Goal: Task Accomplishment & Management: Use online tool/utility

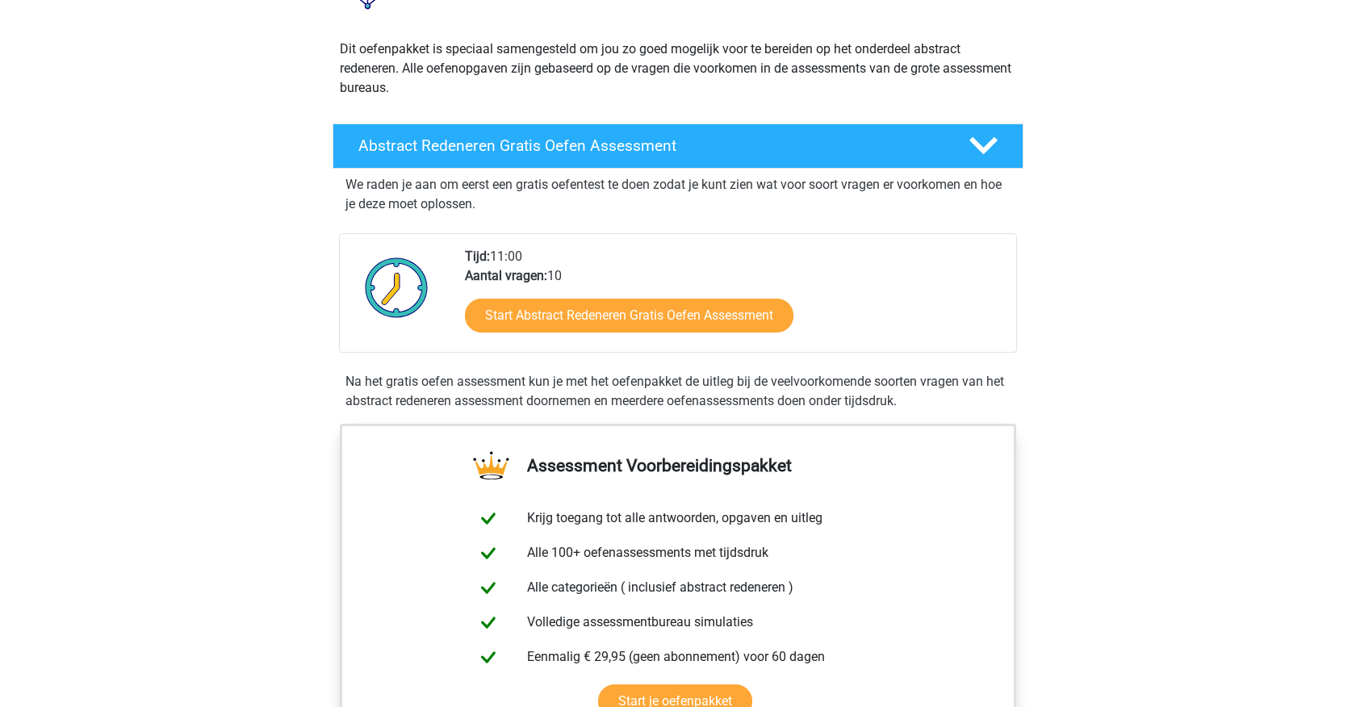
scroll to position [163, 0]
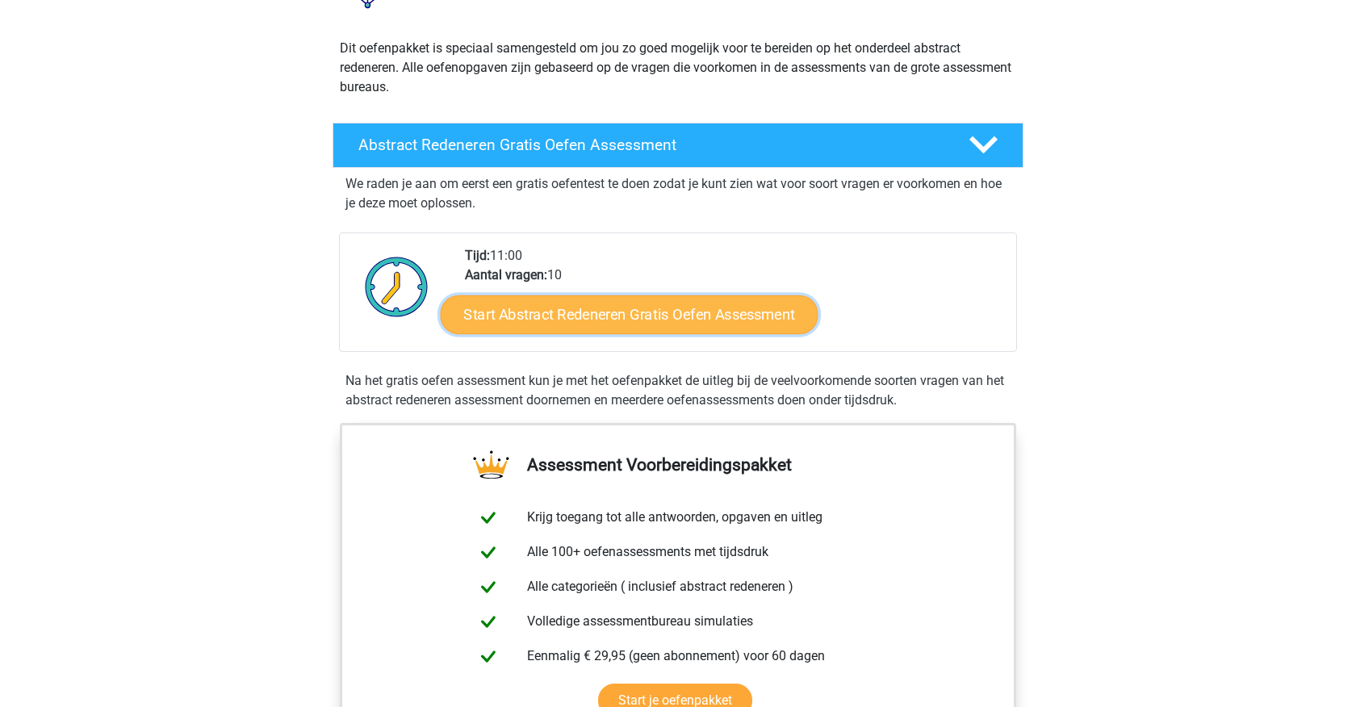
click at [709, 312] on link "Start Abstract Redeneren Gratis Oefen Assessment" at bounding box center [630, 314] width 378 height 39
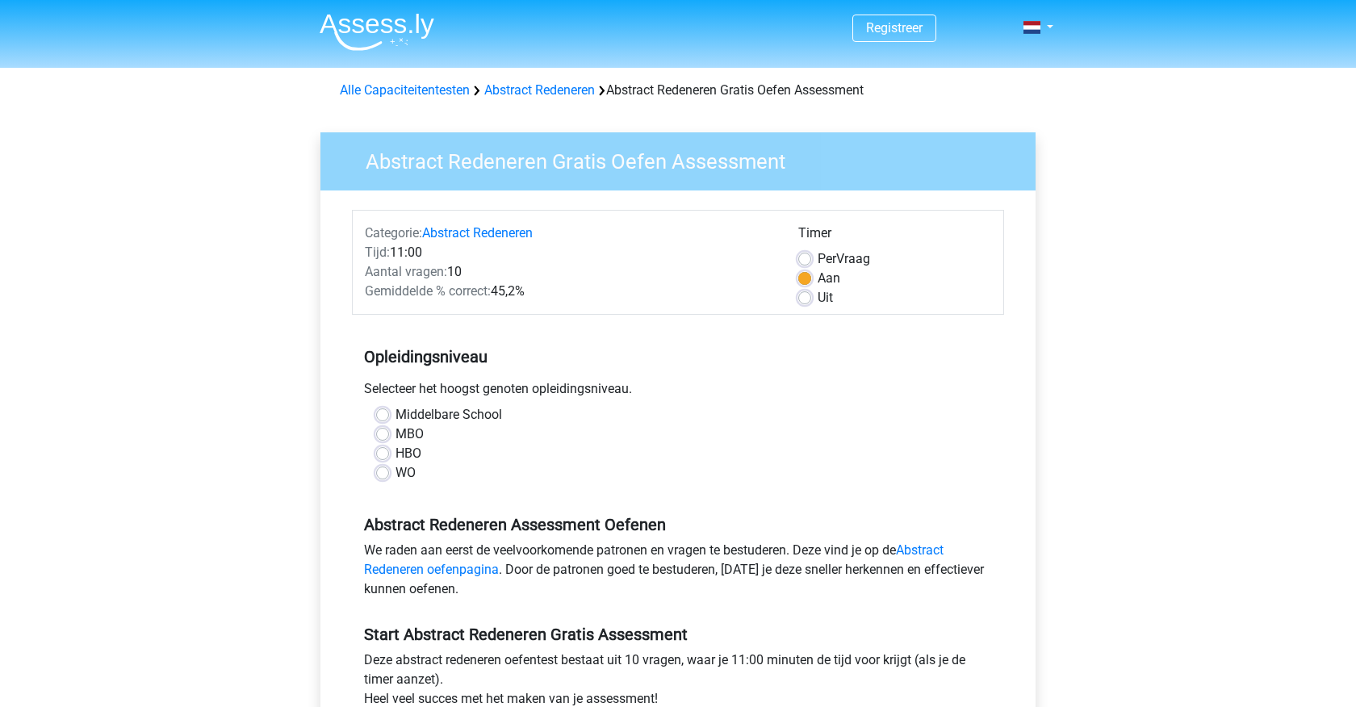
click at [395, 411] on label "Middelbare School" at bounding box center [448, 414] width 107 height 19
click at [378, 411] on input "Middelbare School" at bounding box center [382, 413] width 13 height 16
radio input "true"
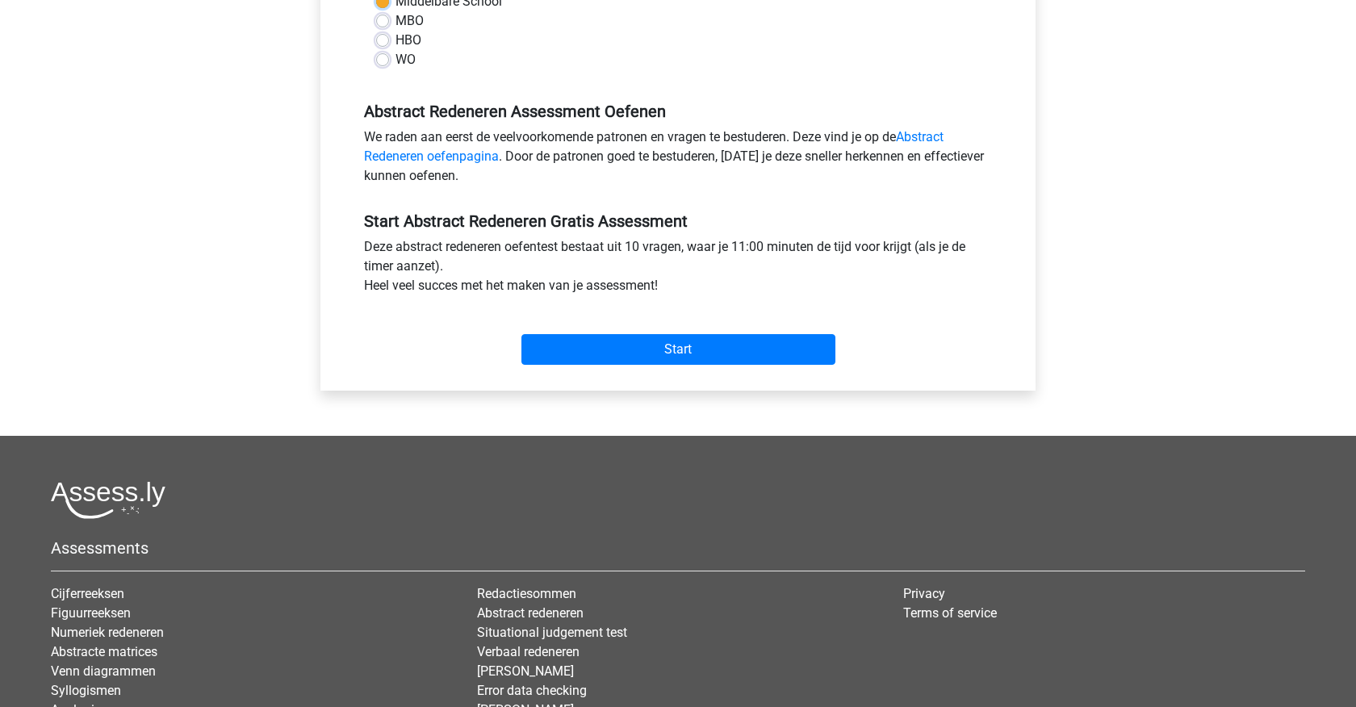
scroll to position [424, 0]
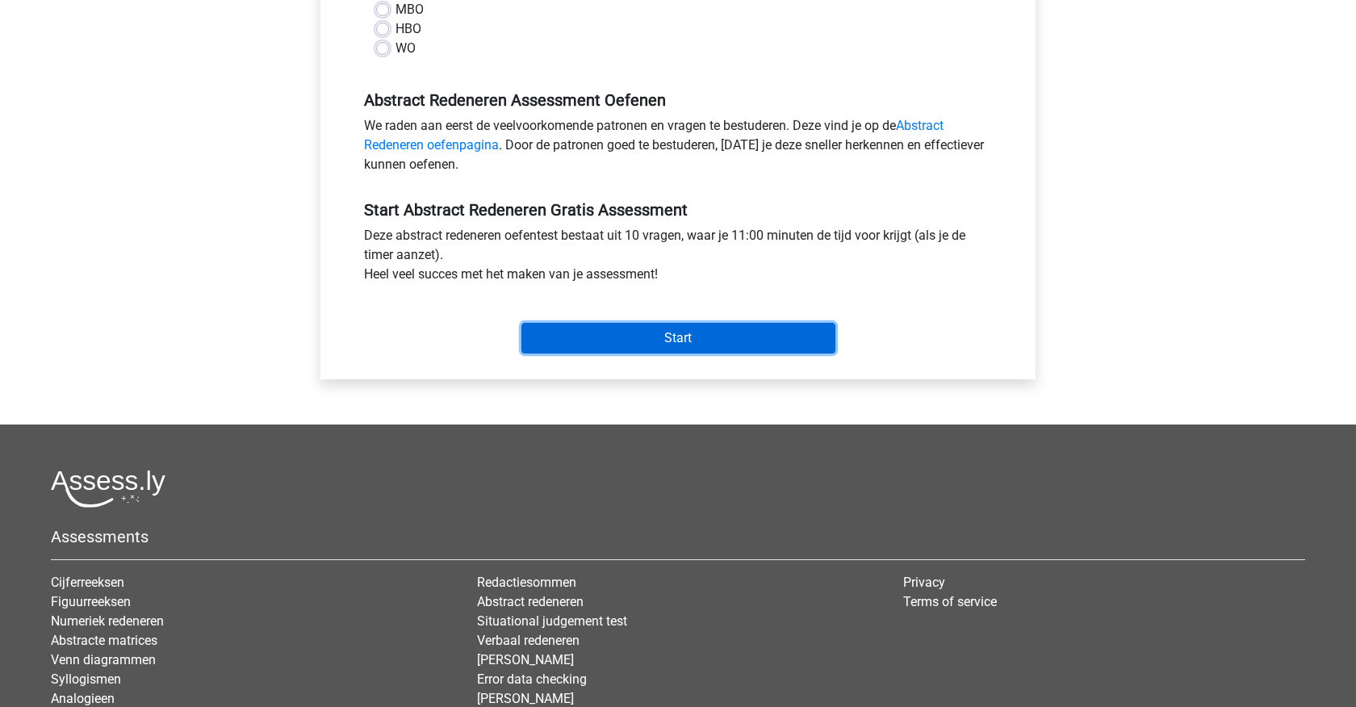
click at [740, 347] on input "Start" at bounding box center [678, 338] width 314 height 31
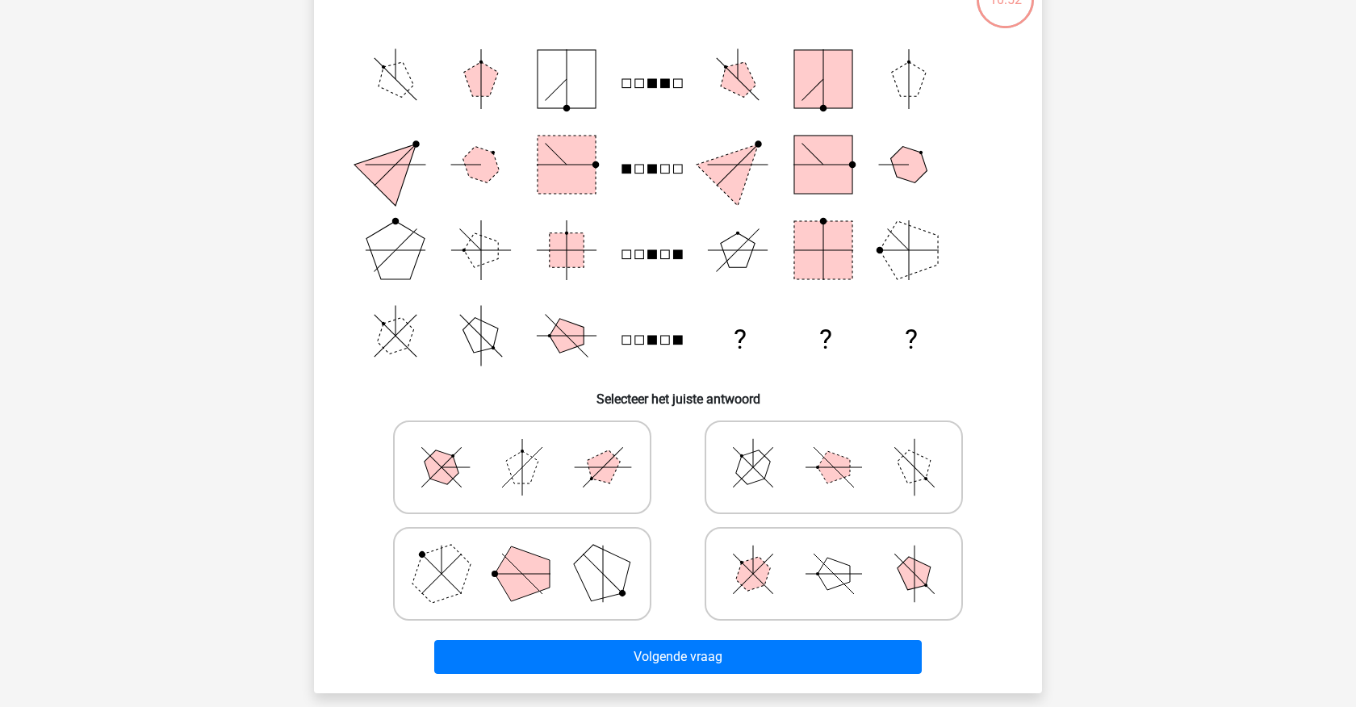
scroll to position [147, 0]
